Goal: Go to known website: Go to known website

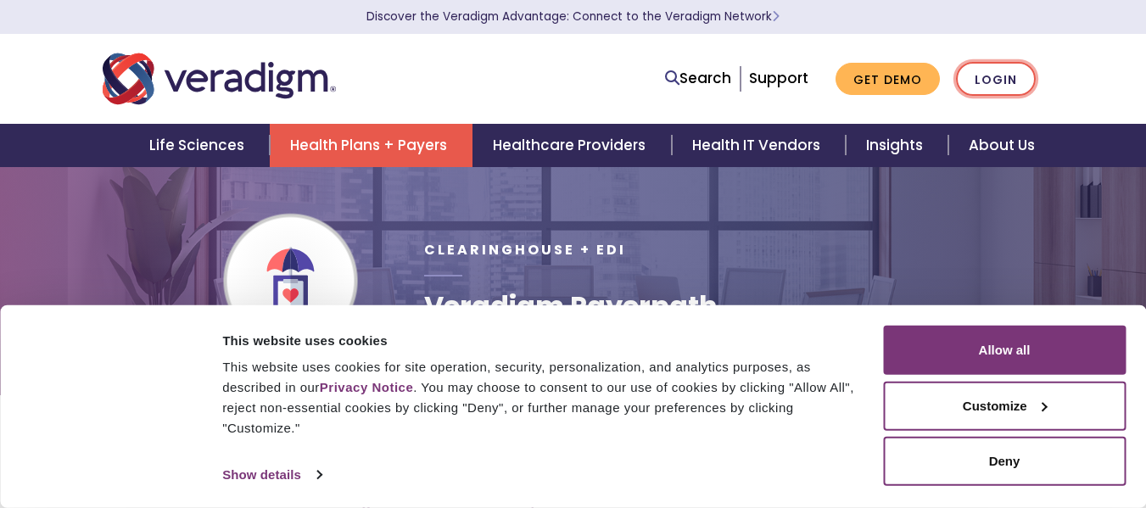
click at [1002, 84] on link "Login" at bounding box center [996, 79] width 80 height 35
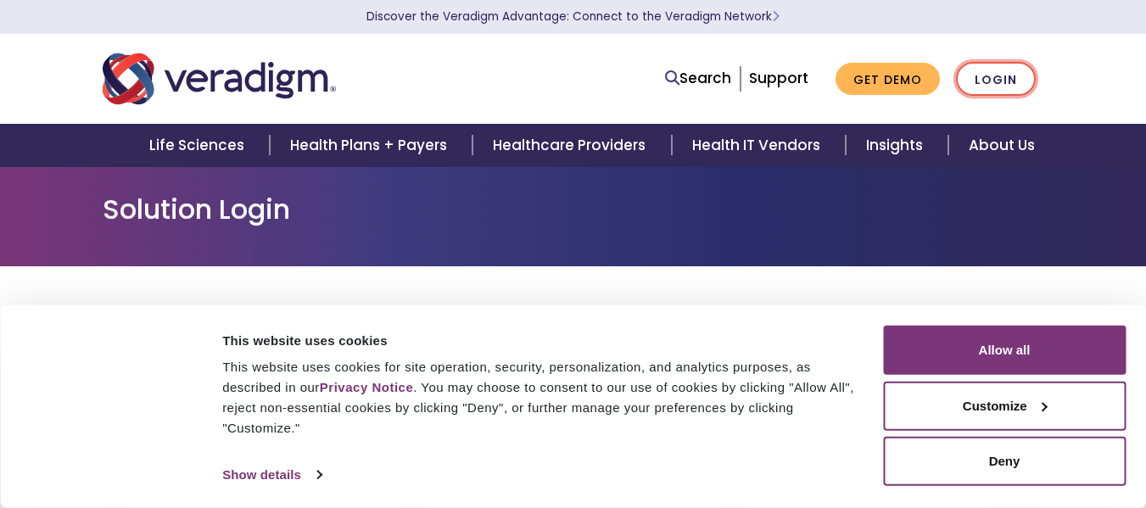
click at [1017, 82] on link "Login" at bounding box center [996, 79] width 80 height 35
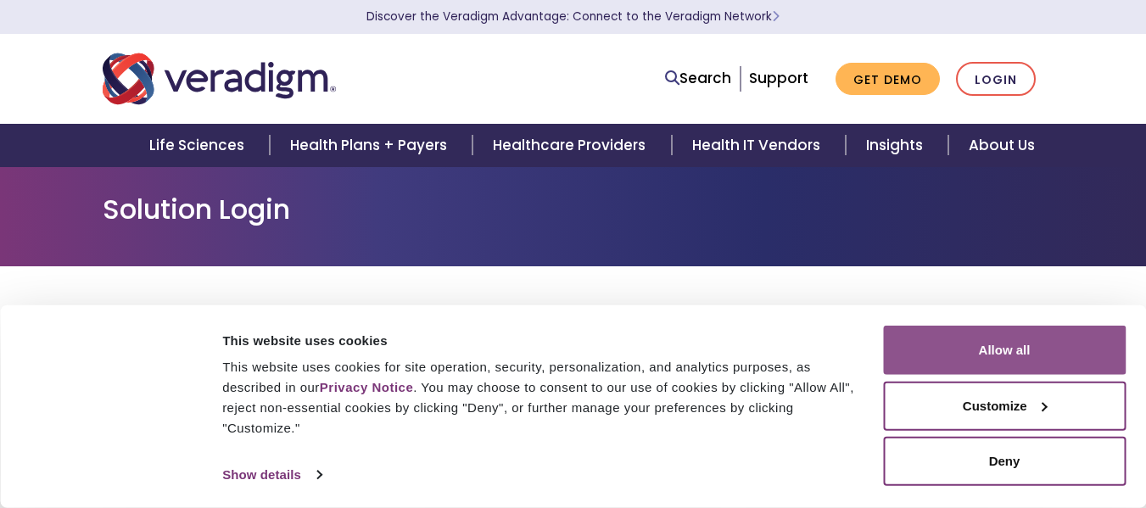
scroll to position [85, 0]
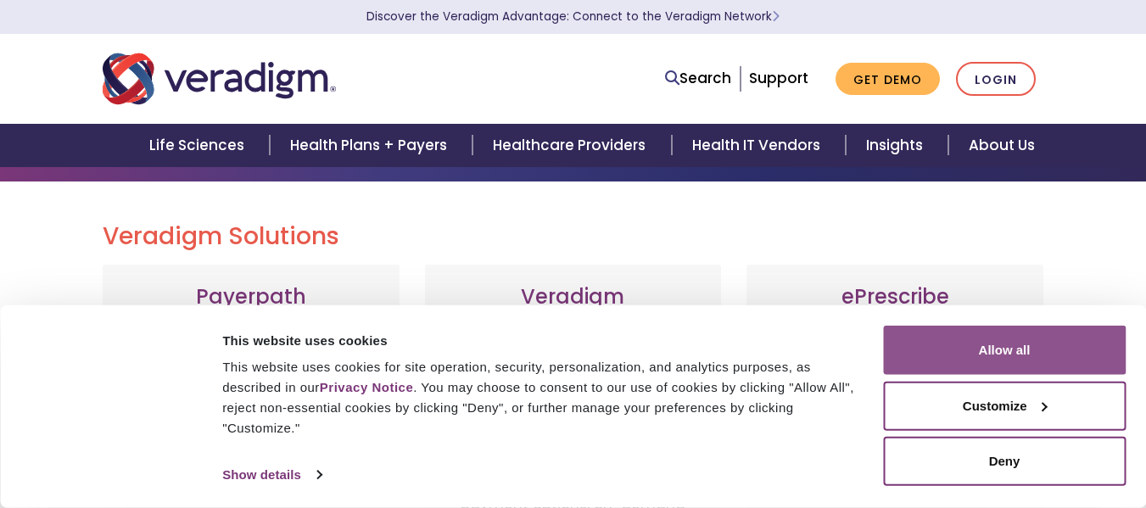
click at [1006, 358] on button "Allow all" at bounding box center [1004, 350] width 243 height 49
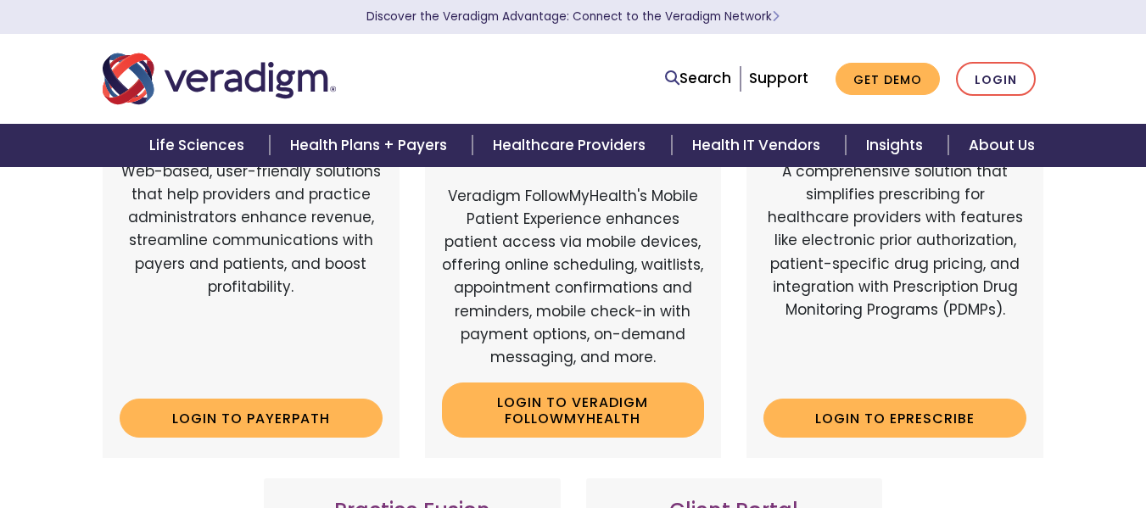
scroll to position [339, 0]
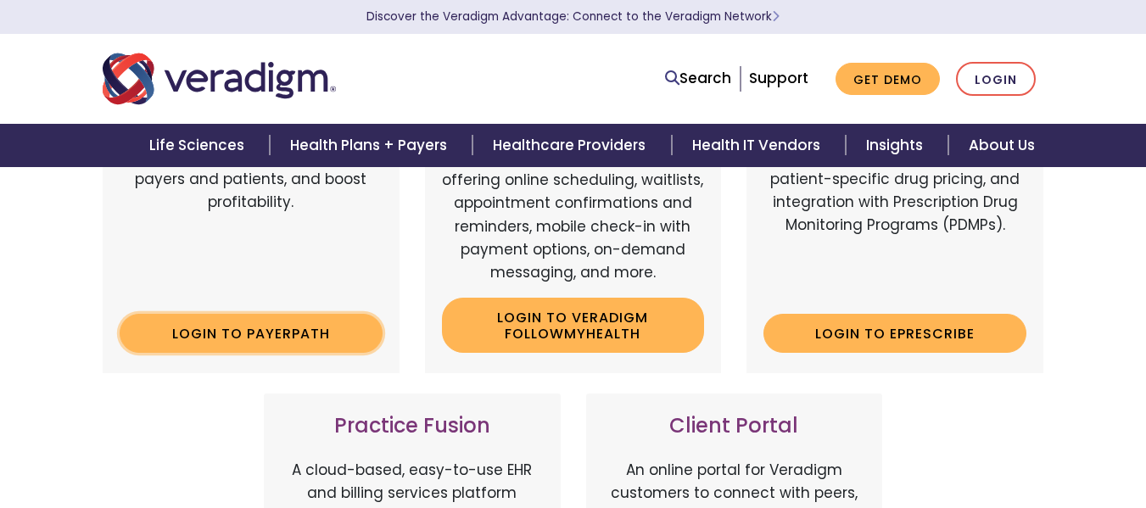
click at [287, 343] on link "Login to Payerpath" at bounding box center [251, 333] width 263 height 39
